Goal: Obtain resource: Download file/media

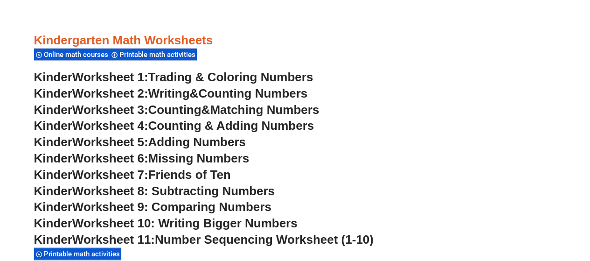
scroll to position [626, 0]
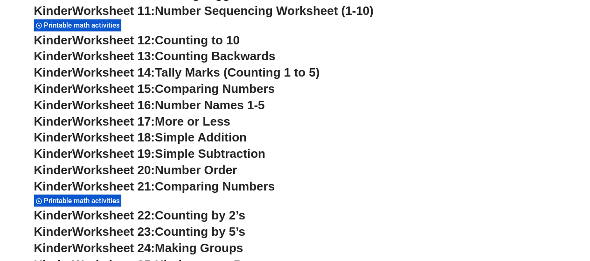
click at [68, 23] on span "Printable math activities" at bounding box center [83, 25] width 79 height 8
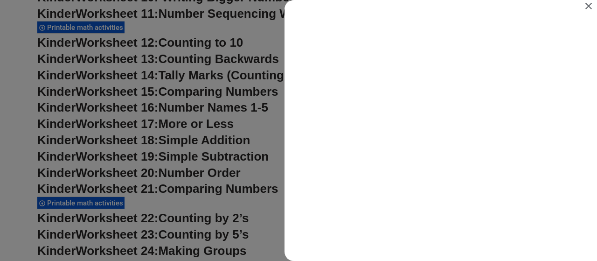
scroll to position [0, 0]
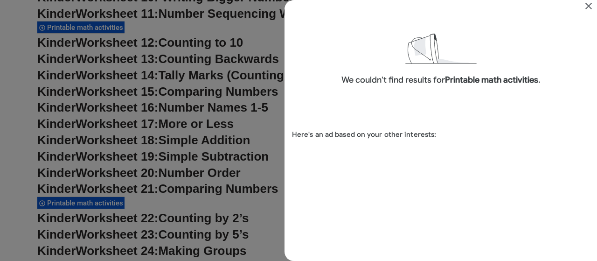
click at [586, 4] on icon "Close" at bounding box center [588, 6] width 7 height 7
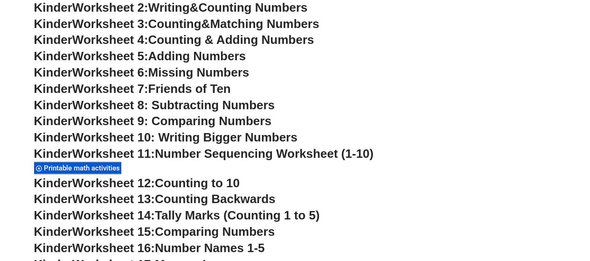
scroll to position [607, 0]
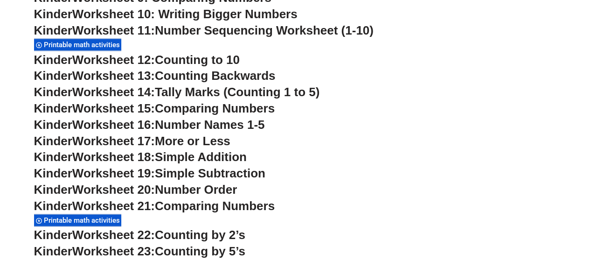
click at [96, 216] on div "Printable math activities" at bounding box center [77, 219] width 87 height 13
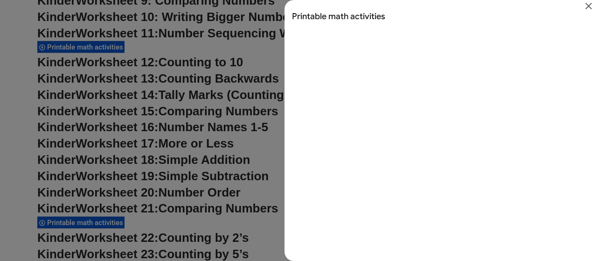
scroll to position [0, 0]
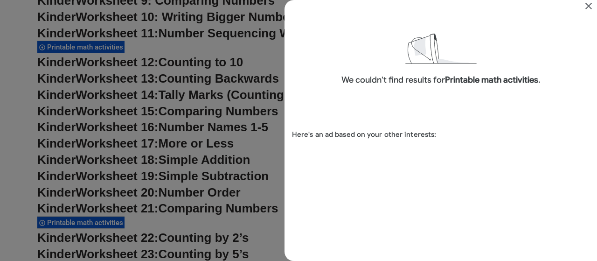
click at [585, 3] on icon "Close" at bounding box center [588, 6] width 7 height 7
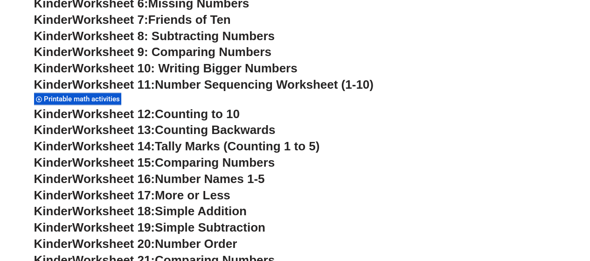
scroll to position [533, 0]
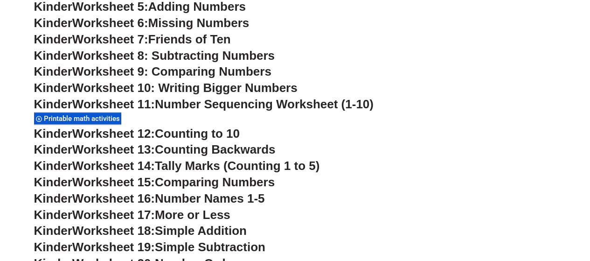
click at [220, 69] on span "Worksheet 9: Comparing Numbers" at bounding box center [171, 71] width 199 height 14
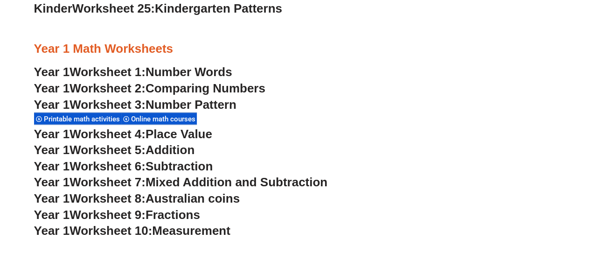
scroll to position [902, 0]
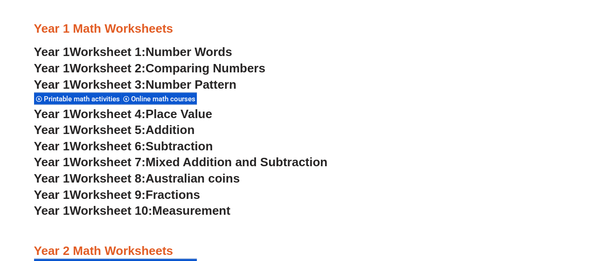
click at [199, 52] on span "Number Words" at bounding box center [188, 52] width 87 height 14
click at [185, 126] on span "Addition" at bounding box center [169, 130] width 49 height 14
